Goal: Information Seeking & Learning: Find specific fact

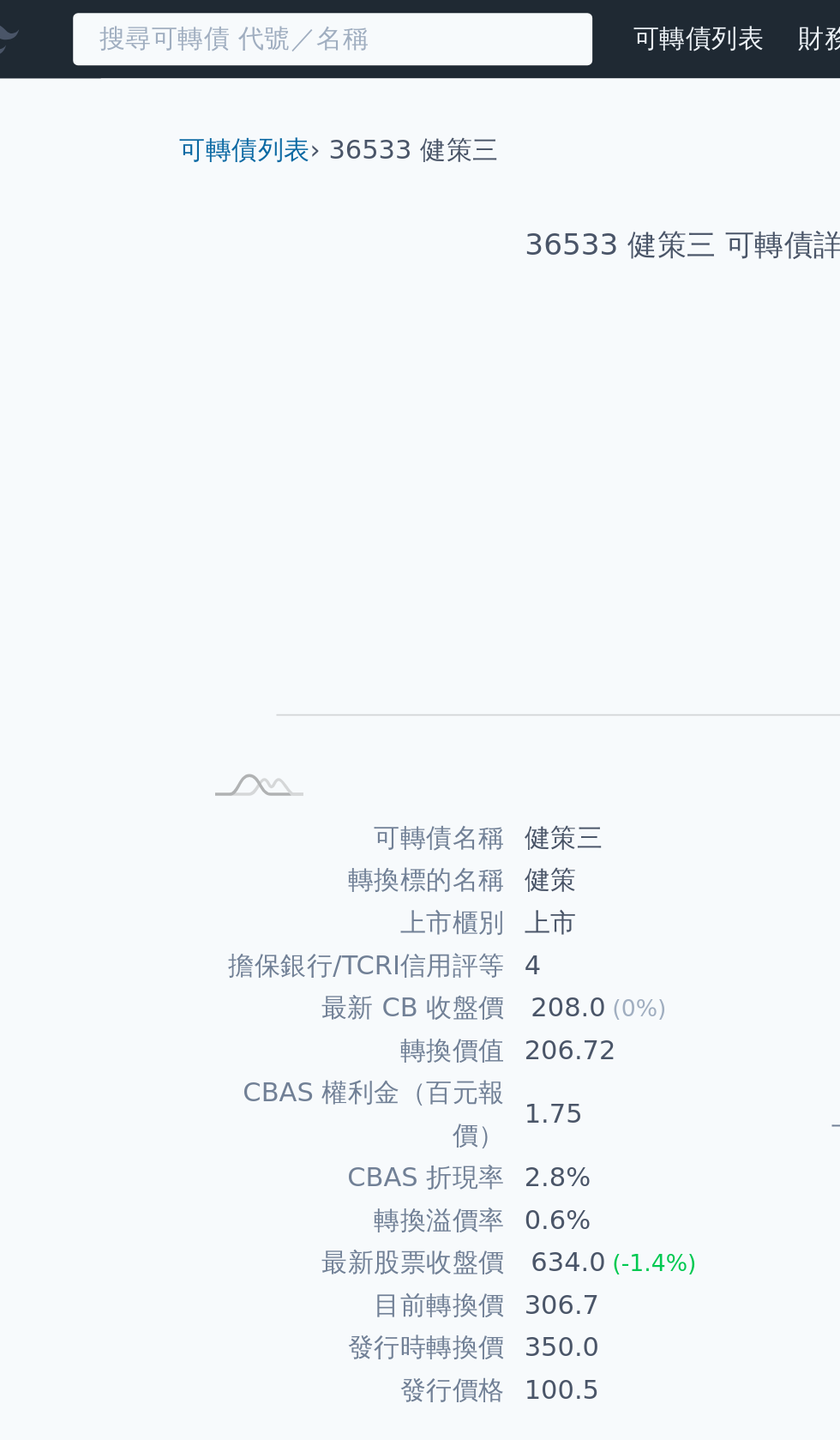
click at [110, 26] on input at bounding box center [213, 20] width 275 height 29
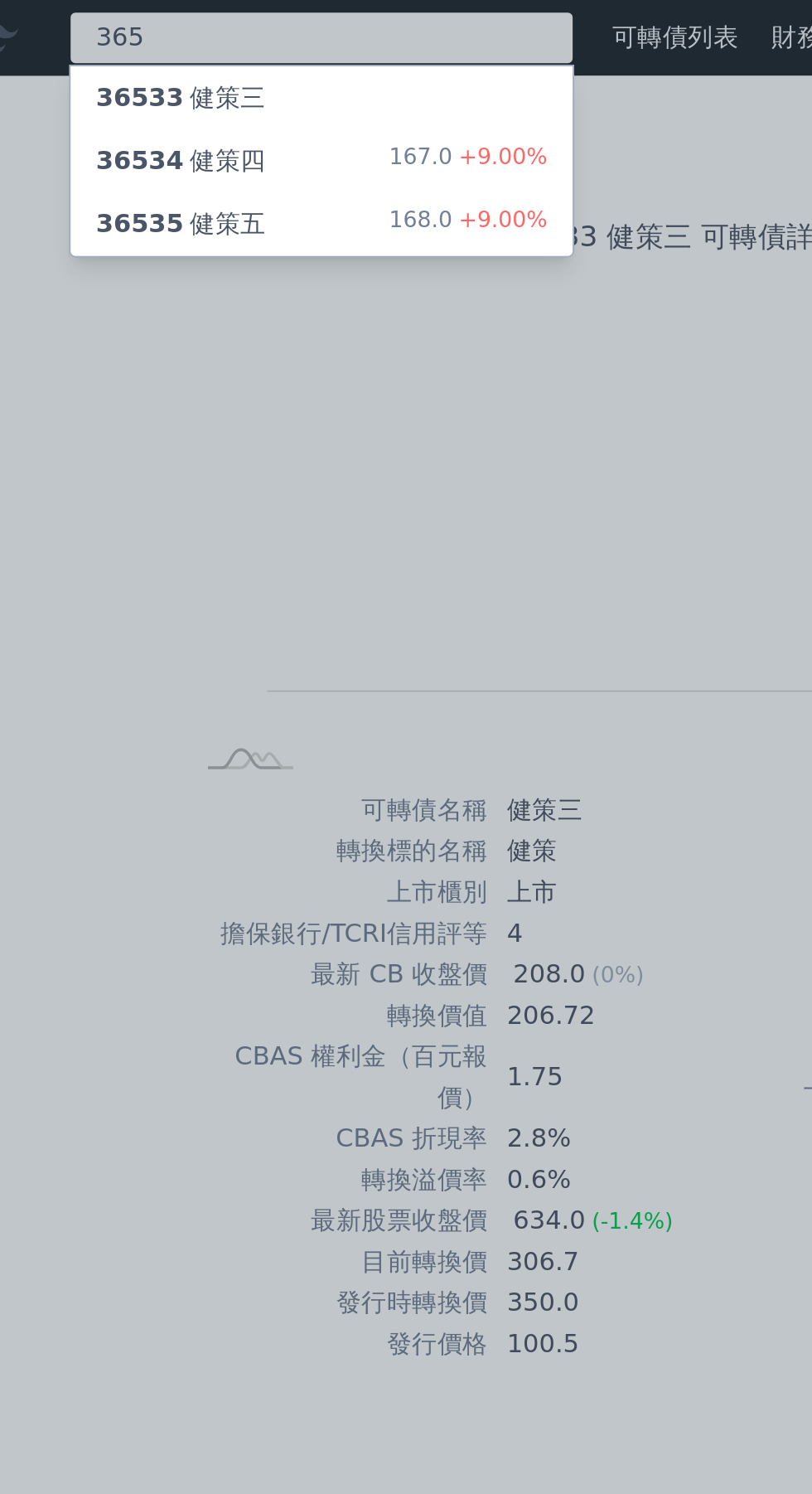
type input "365"
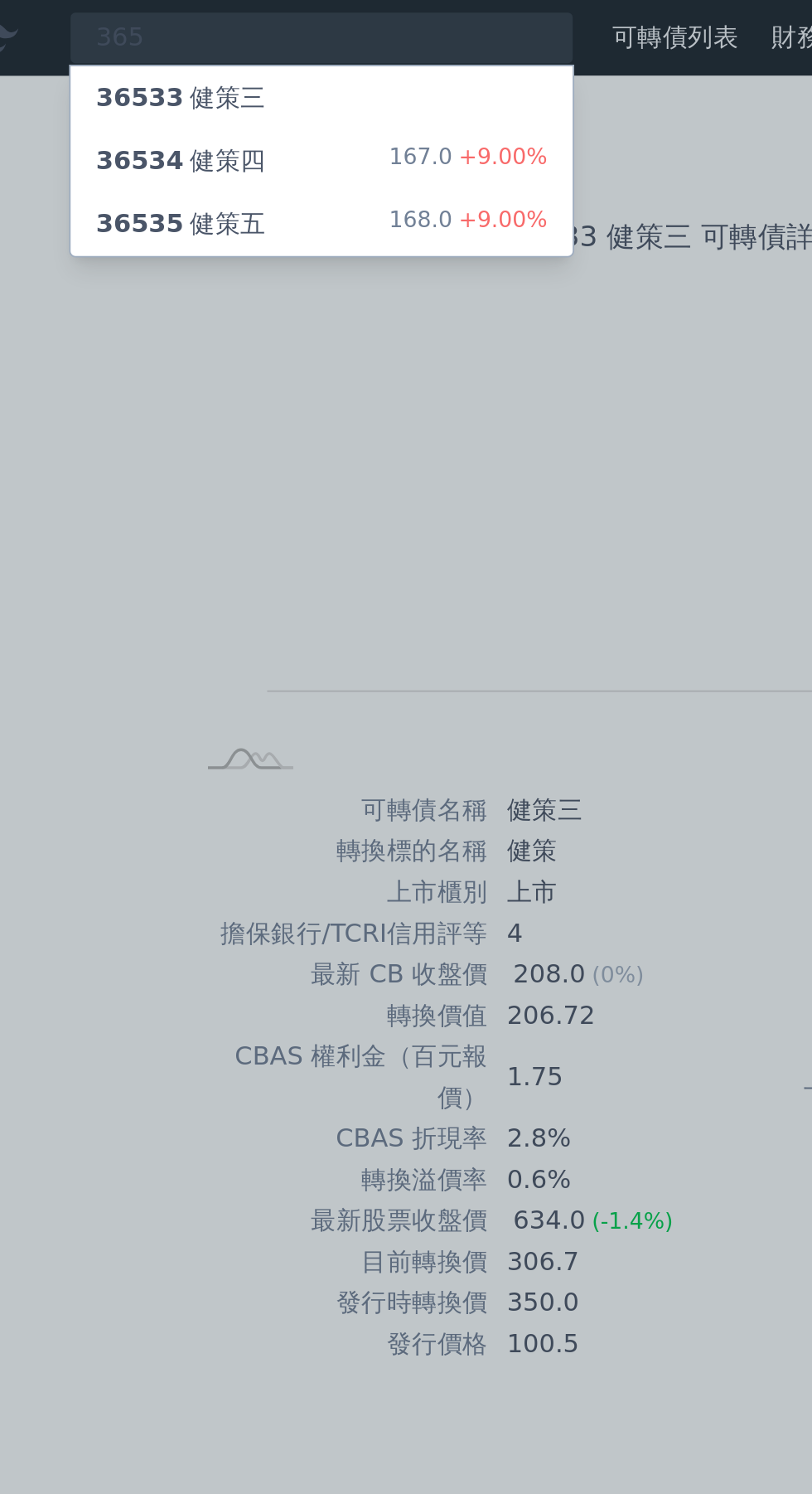
click at [115, 113] on span "36535" at bounding box center [110, 117] width 47 height 16
